Goal: Task Accomplishment & Management: Complete application form

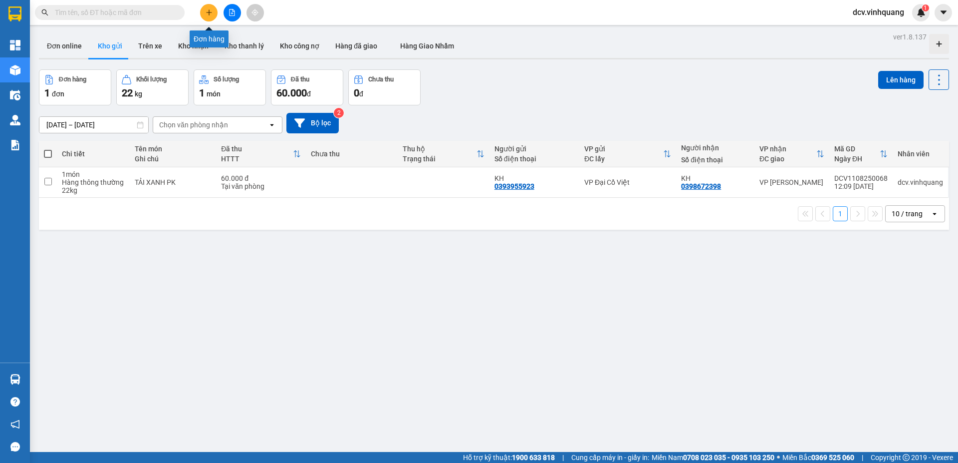
click at [212, 14] on icon "plus" at bounding box center [209, 12] width 7 height 7
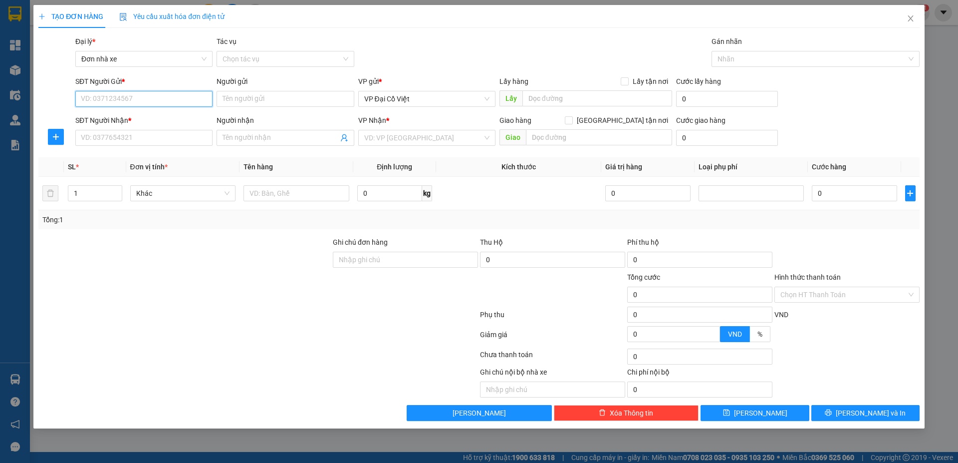
paste input "0941898666"
type input "0941898666"
click at [117, 117] on div "0941898666 - HUY" at bounding box center [143, 118] width 125 height 11
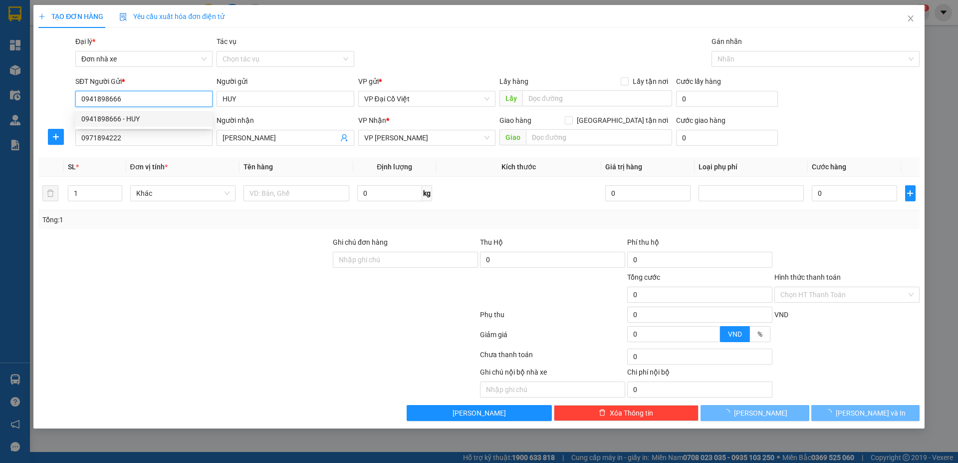
type input "HUY"
type input "0971894222"
type input "[PERSON_NAME]"
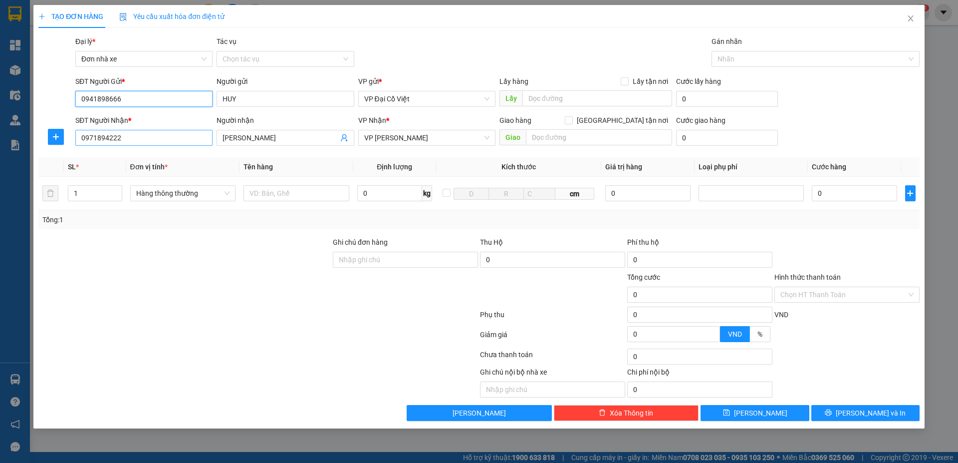
type input "0941898666"
click at [135, 137] on input "0971894222" at bounding box center [143, 138] width 137 height 16
type input "0"
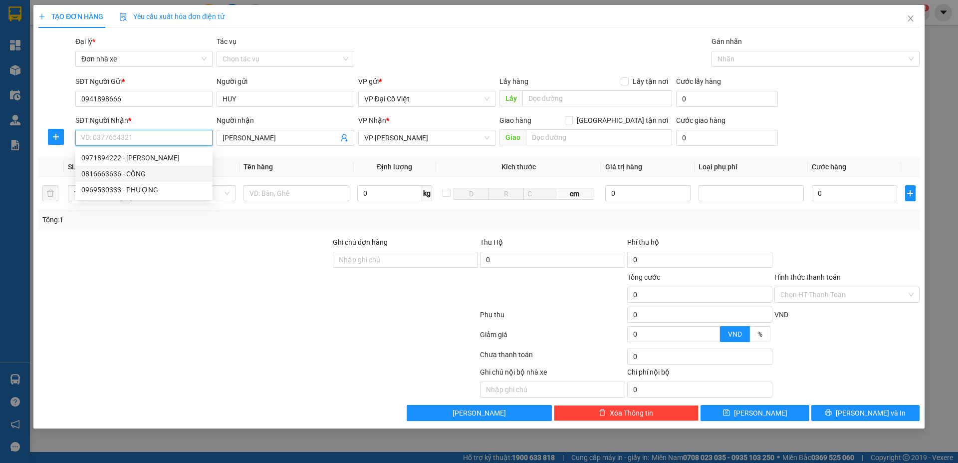
click at [137, 171] on div "0816663636 - CÔNG" at bounding box center [143, 173] width 125 height 11
type input "0816663636"
type input "CÔNG"
type input "0816663636"
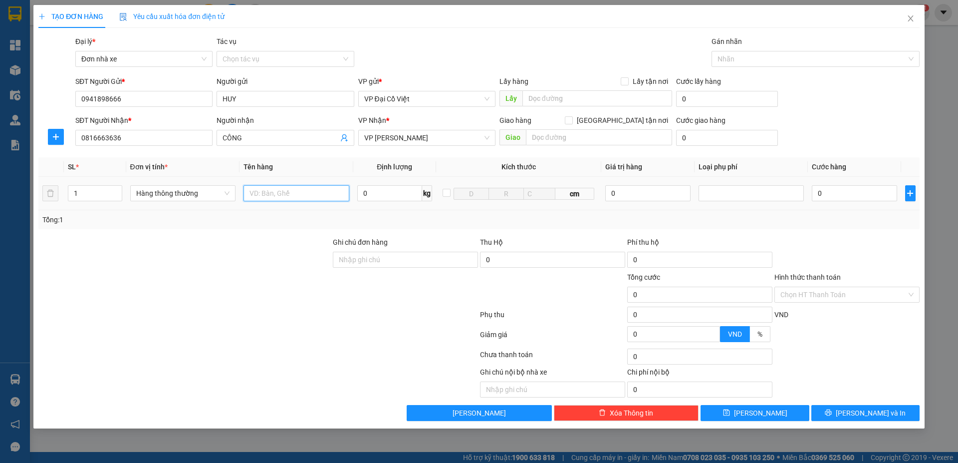
click at [341, 198] on input "text" at bounding box center [297, 193] width 106 height 16
type input "H XỐP PK"
type input "6"
type input "40.000"
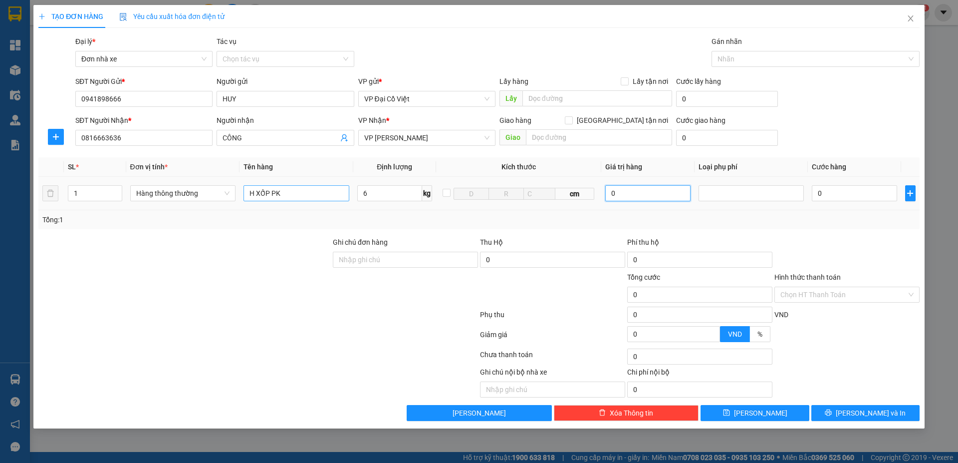
type input "40.000"
click at [837, 240] on div at bounding box center [847, 254] width 147 height 35
click at [883, 350] on div "Chọn HT Thanh Toán" at bounding box center [847, 356] width 147 height 20
click at [882, 407] on span "[PERSON_NAME] và In" at bounding box center [871, 412] width 70 height 11
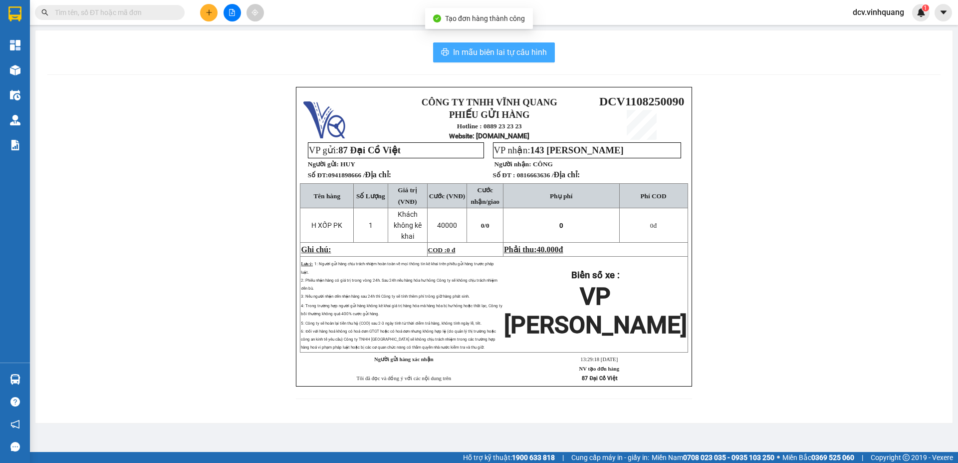
click at [486, 42] on button "In mẫu biên lai tự cấu hình" at bounding box center [494, 52] width 122 height 20
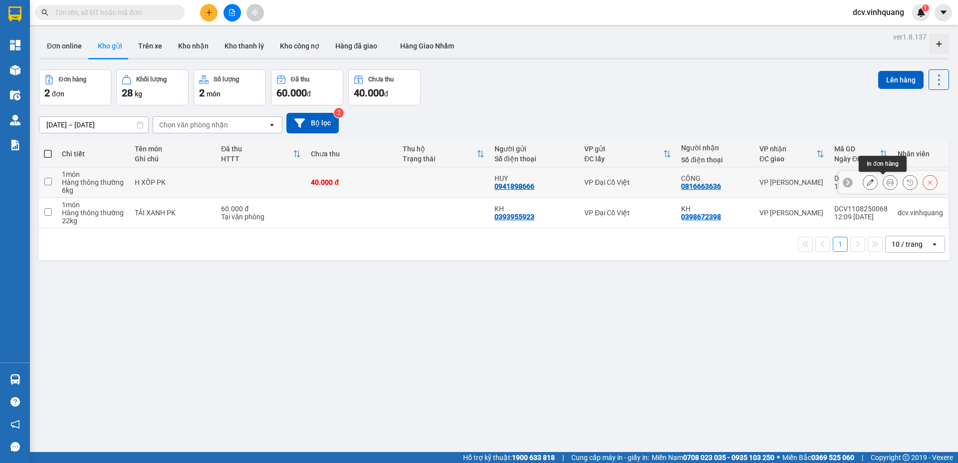
click at [887, 183] on icon at bounding box center [890, 182] width 7 height 7
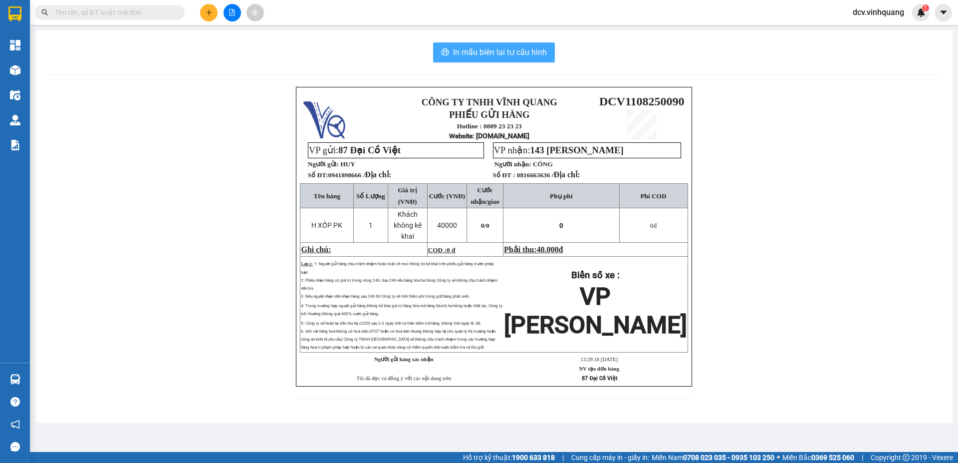
click at [484, 54] on span "In mẫu biên lai tự cấu hình" at bounding box center [500, 52] width 94 height 12
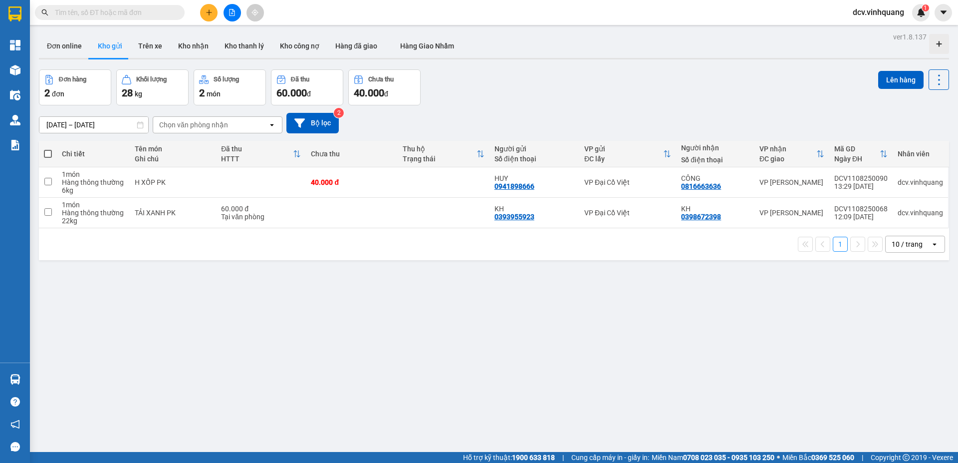
drag, startPoint x: 674, startPoint y: 71, endPoint x: 481, endPoint y: 6, distance: 203.5
click at [671, 71] on div "Đơn hàng 2 đơn Khối lượng 28 kg Số lượng 2 món Đã thu 60.000 đ Chưa thu 40.000 …" at bounding box center [494, 87] width 911 height 36
